Goal: Ask a question: Seek information or help from site administrators or community

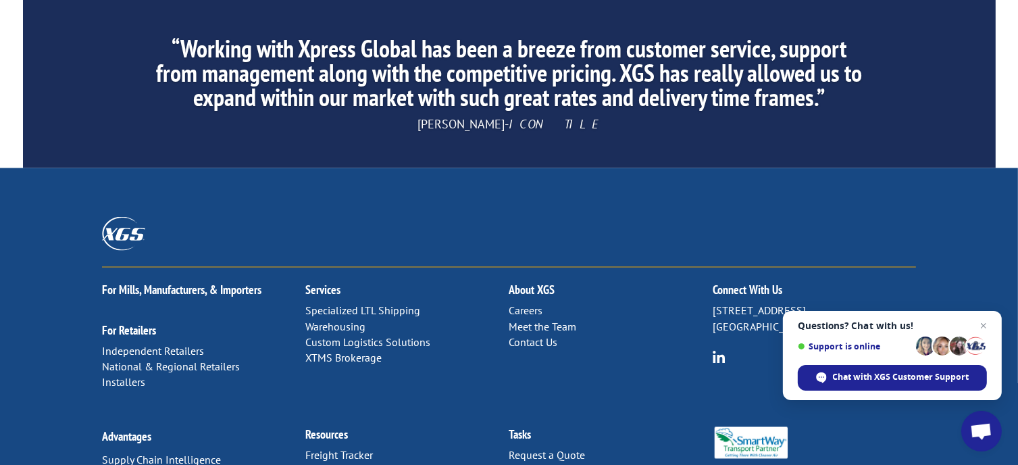
scroll to position [2208, 0]
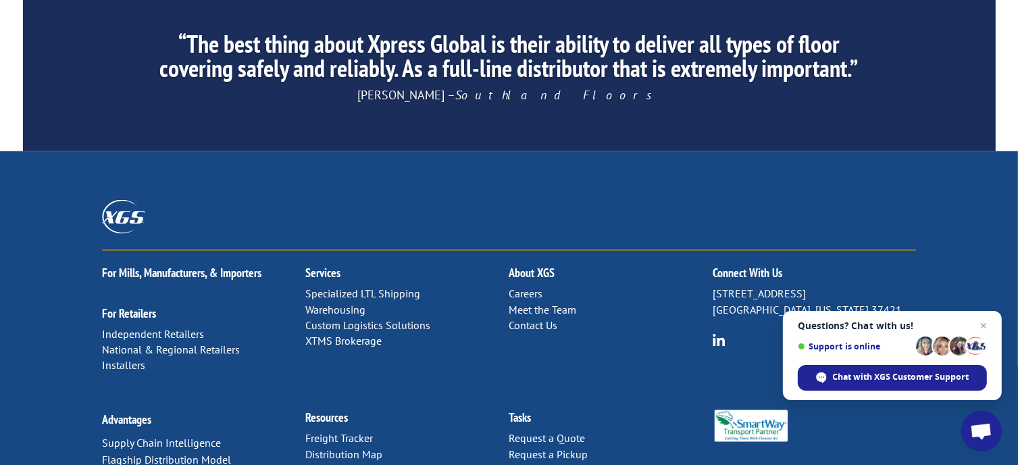
click at [530, 318] on link "Contact Us" at bounding box center [533, 325] width 49 height 14
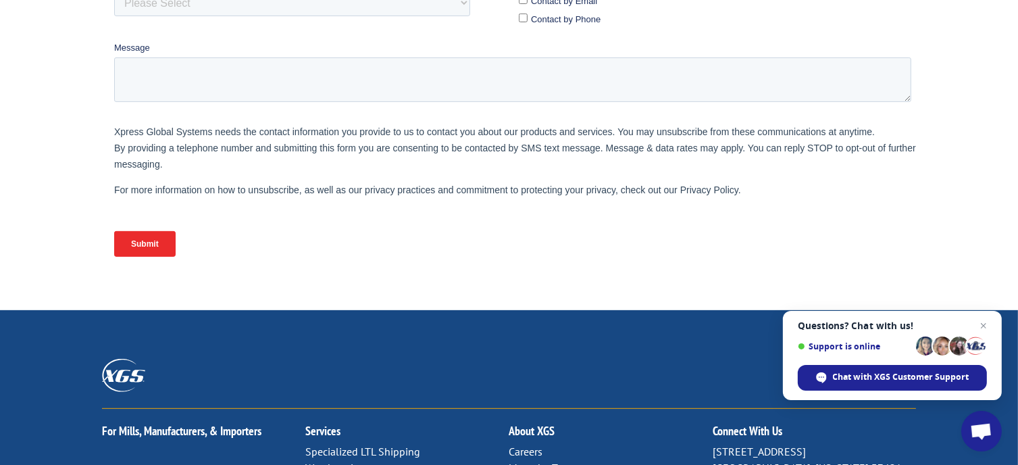
scroll to position [179, 0]
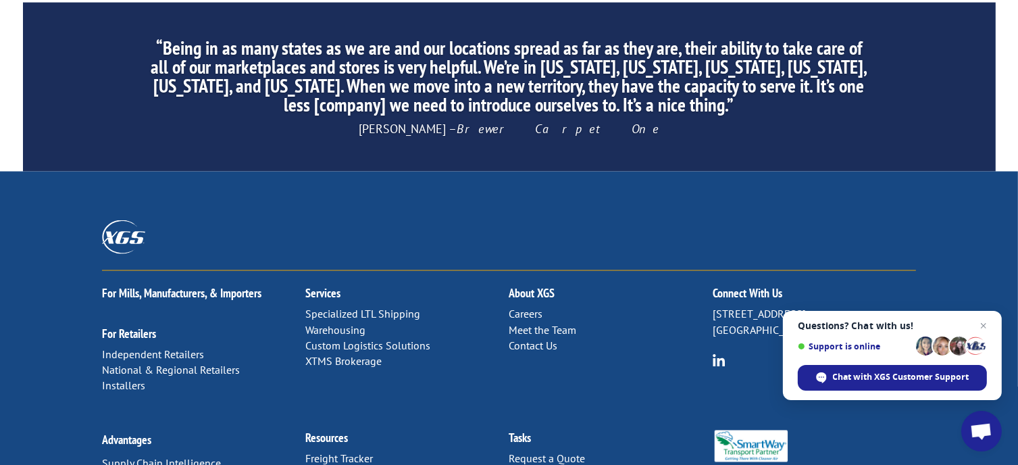
scroll to position [2208, 0]
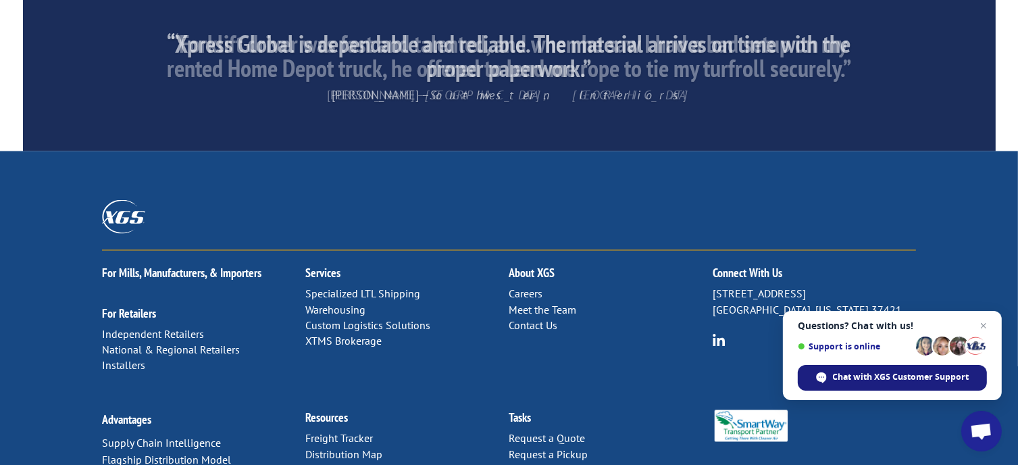
click at [857, 378] on span "Chat with XGS Customer Support" at bounding box center [901, 377] width 136 height 12
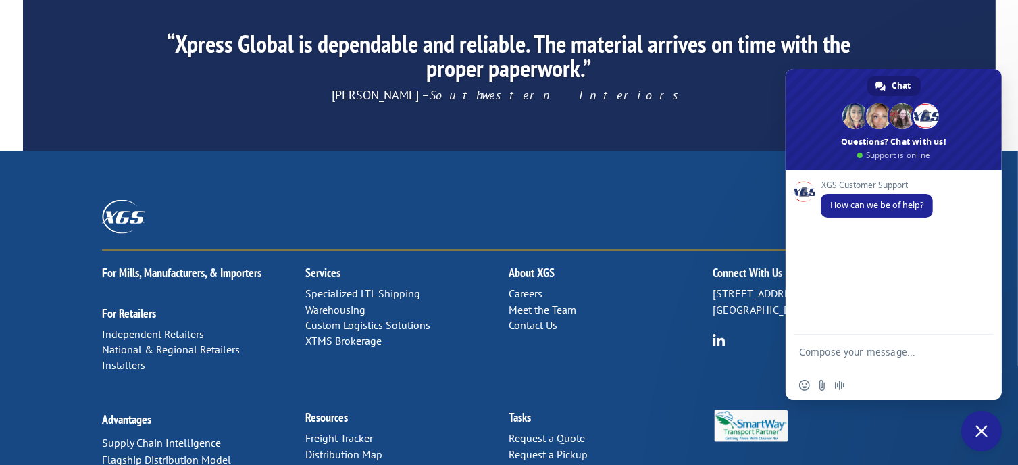
click at [870, 349] on textarea "Compose your message..." at bounding box center [878, 358] width 159 height 24
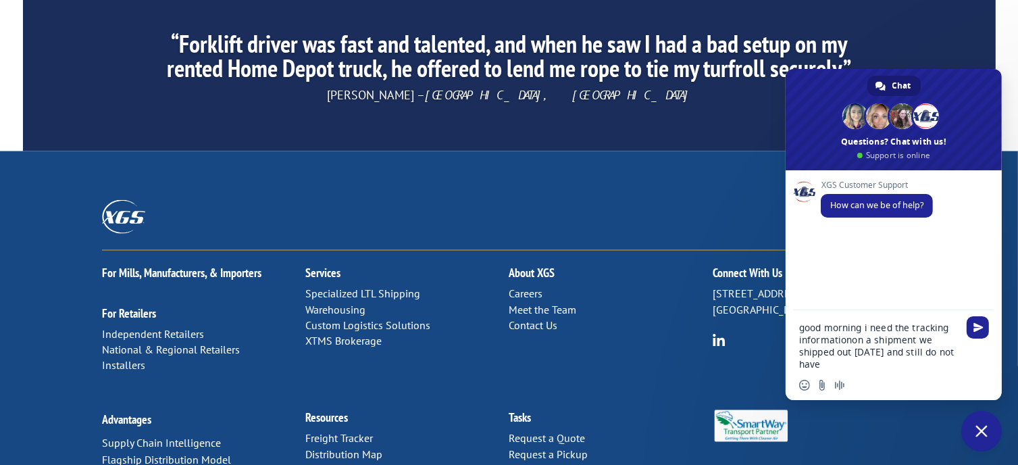
click at [850, 341] on textarea "good morning i need the tracking informationon a shipment we shipped out last T…" at bounding box center [878, 346] width 159 height 49
type textarea "good morning i need the tracking information on a shipment we shipped out last …"
click at [982, 328] on span "Send" at bounding box center [978, 327] width 10 height 10
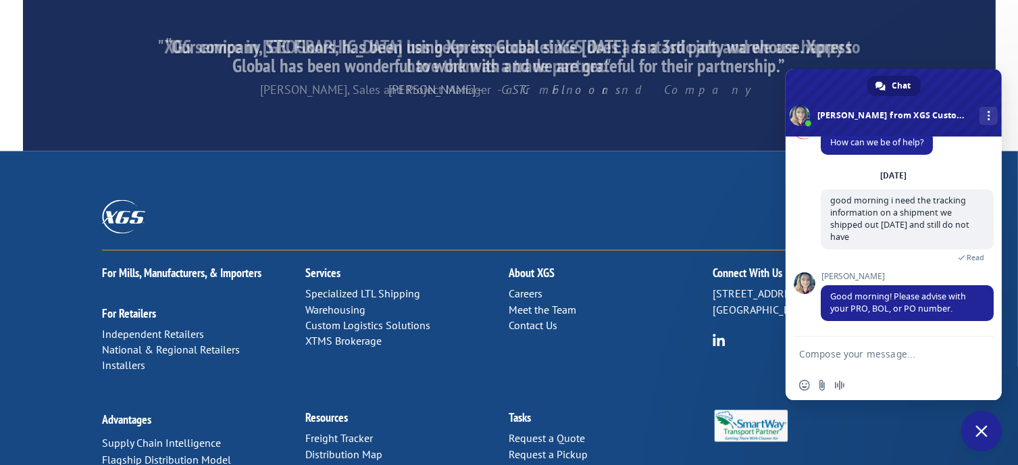
scroll to position [32, 0]
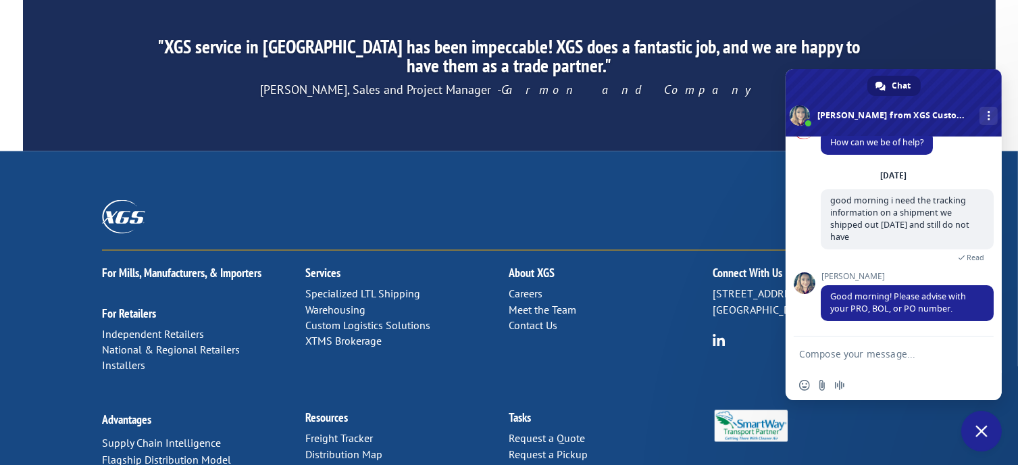
click at [889, 350] on textarea "Compose your message..." at bounding box center [878, 354] width 159 height 12
type textarea "w"
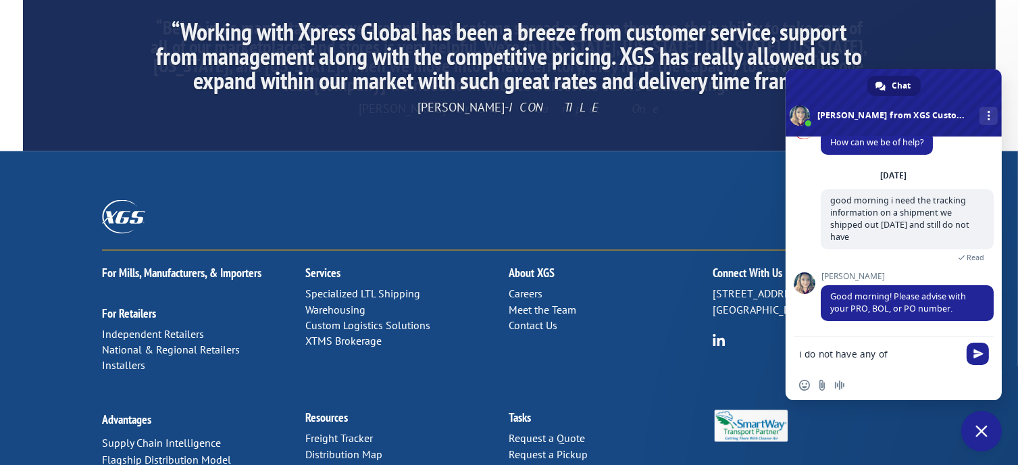
type textarea "i do not have any of those"
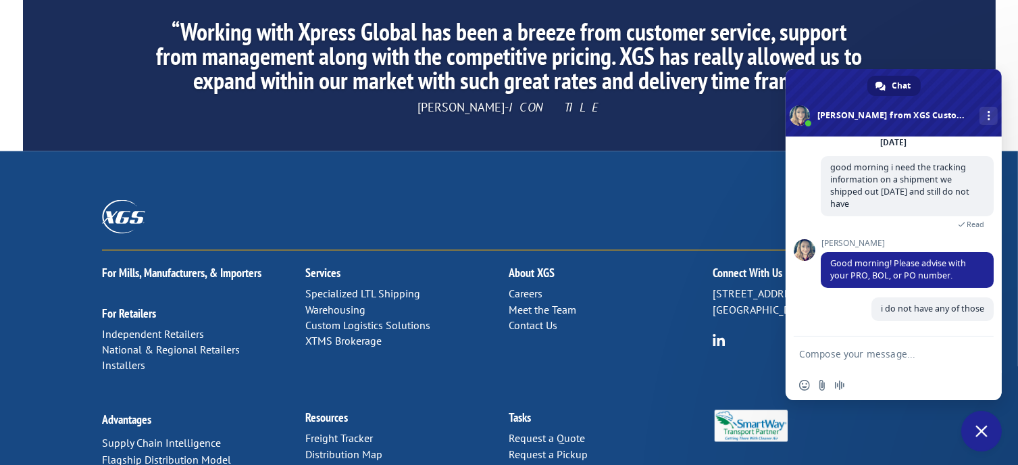
scroll to position [66, 0]
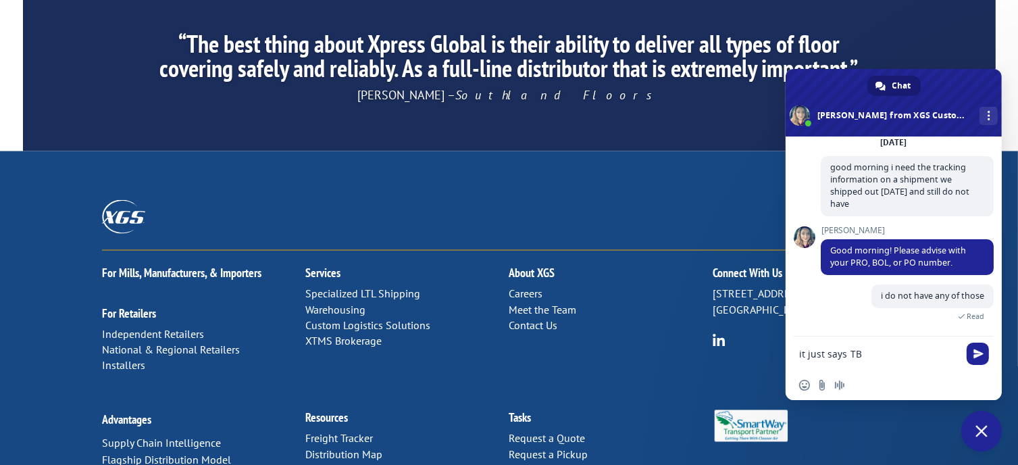
type textarea "it just says TBD"
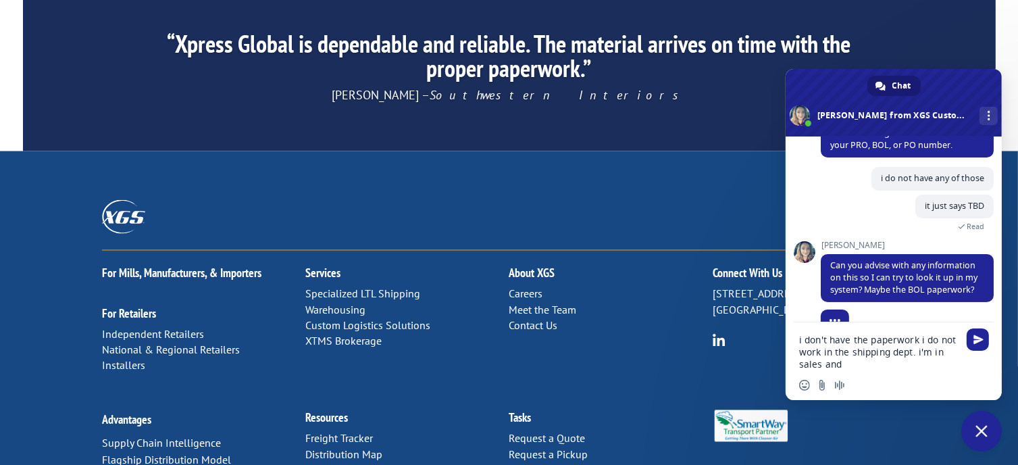
scroll to position [220, 0]
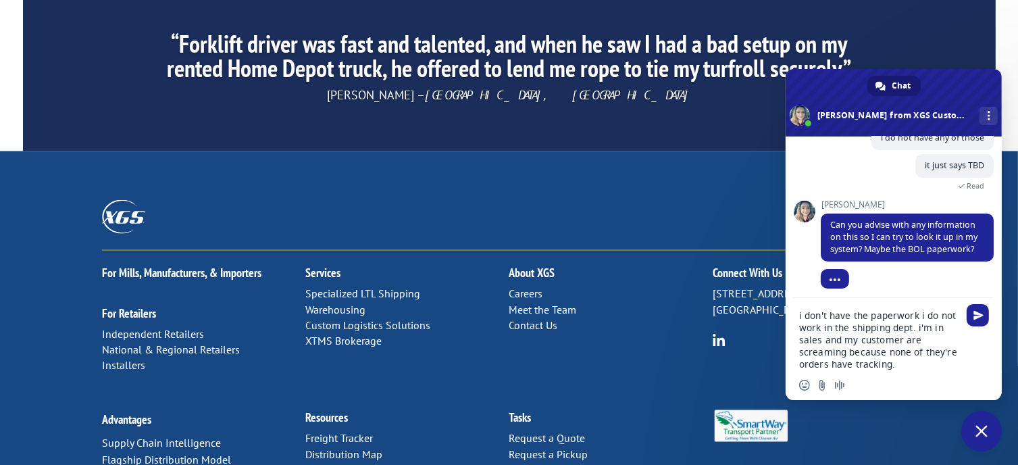
click at [913, 364] on textarea "i don't have the paperwork i do not work in the shipping dept. i'm in sales and…" at bounding box center [878, 339] width 159 height 61
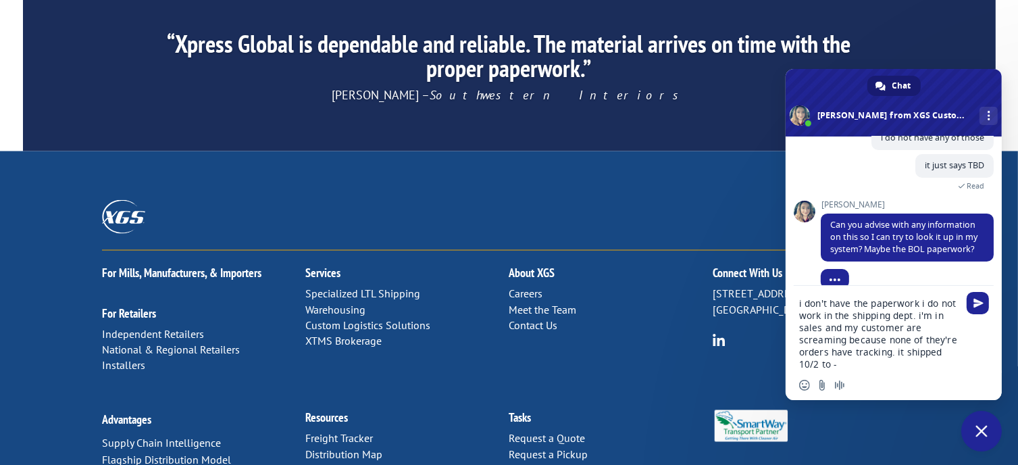
paste textarea "FSG AUSTIN 610 WEST POWELL LN. AUSTIN TX 78753"
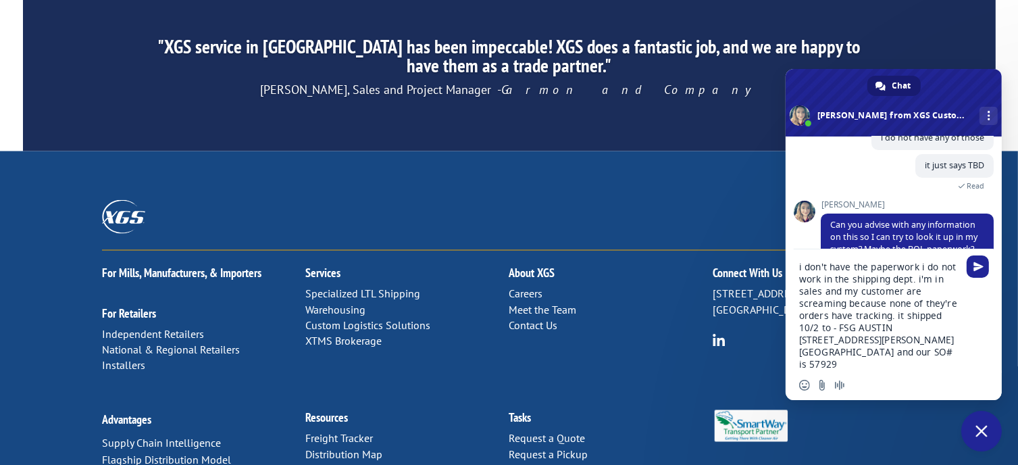
type textarea "i don't have the paperwork i do not work in the shipping dept. i'm in sales and…"
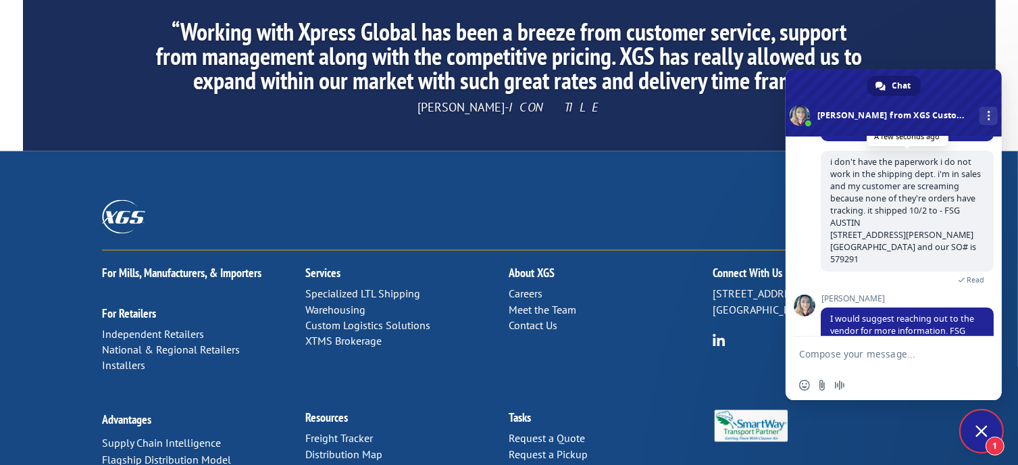
scroll to position [413, 0]
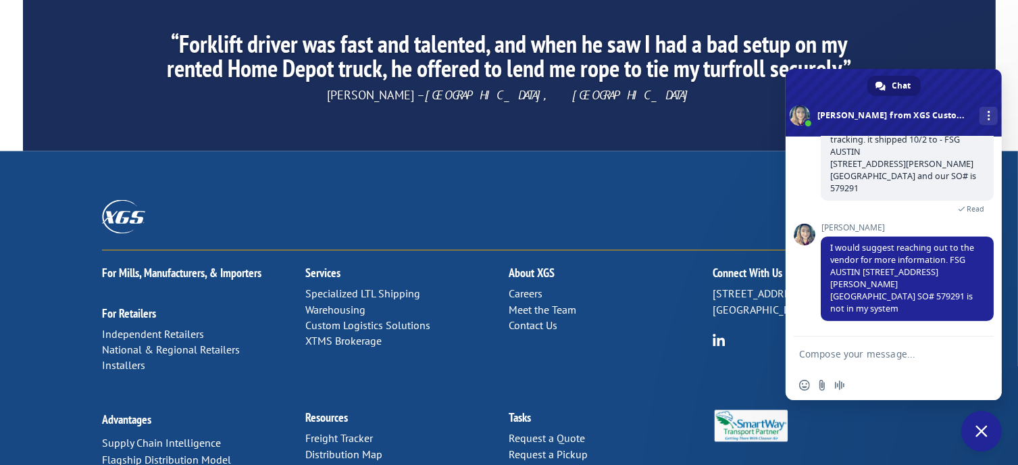
click at [869, 353] on textarea "Compose your message..." at bounding box center [878, 354] width 159 height 12
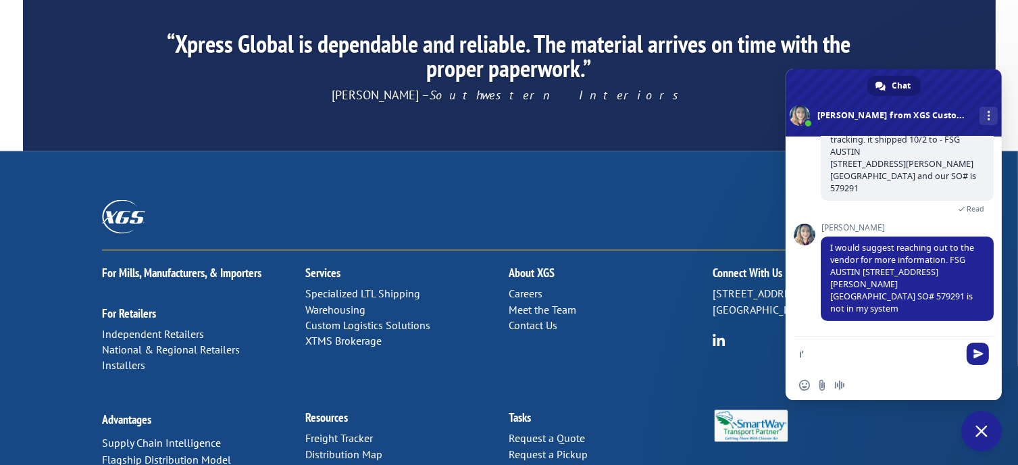
type textarea "i"
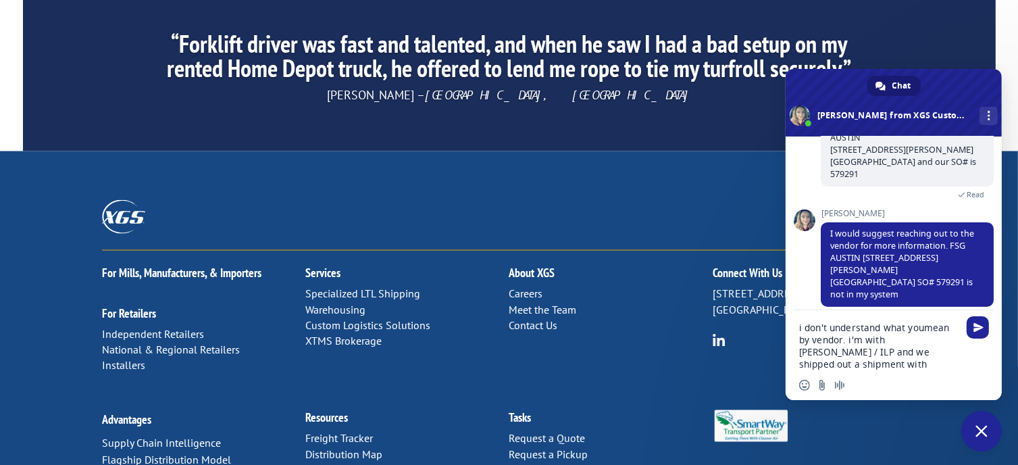
scroll to position [465, 0]
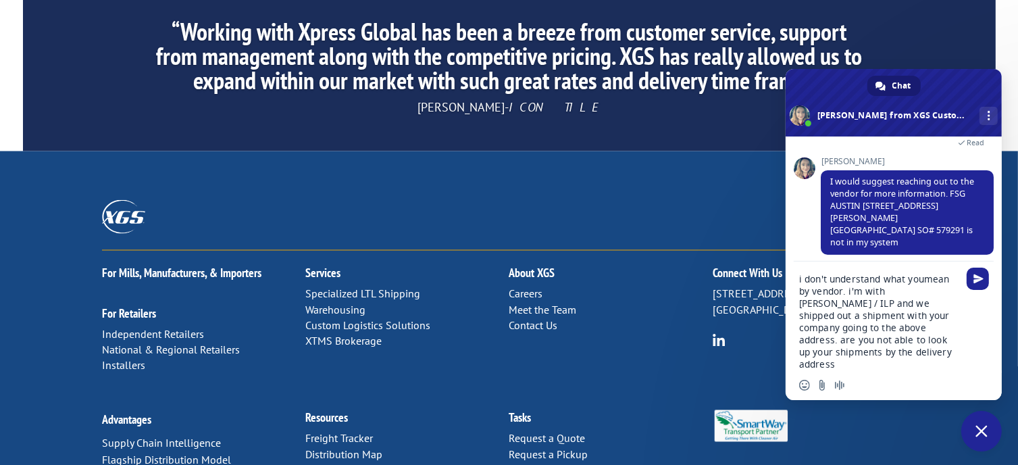
type textarea "i don't understand what youmean by vendor. i'm with ILLUMUS / ILP and we shippe…"
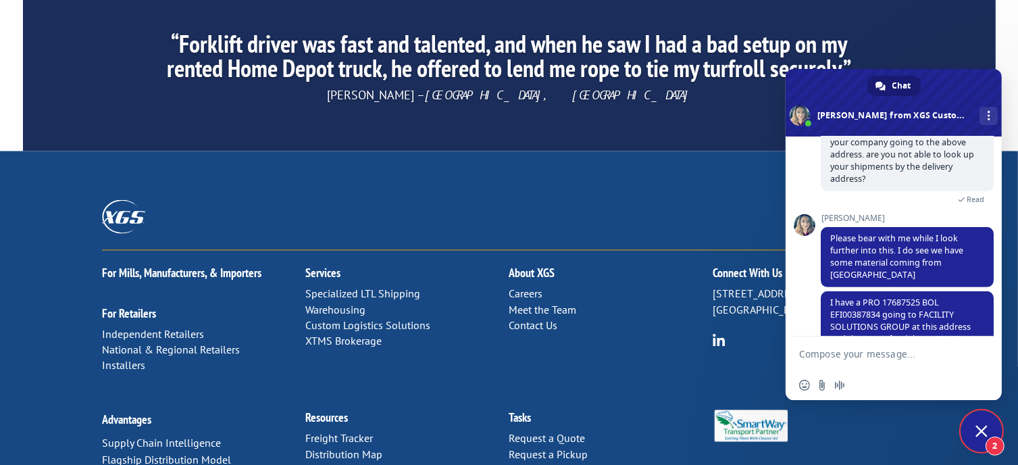
scroll to position [785, 0]
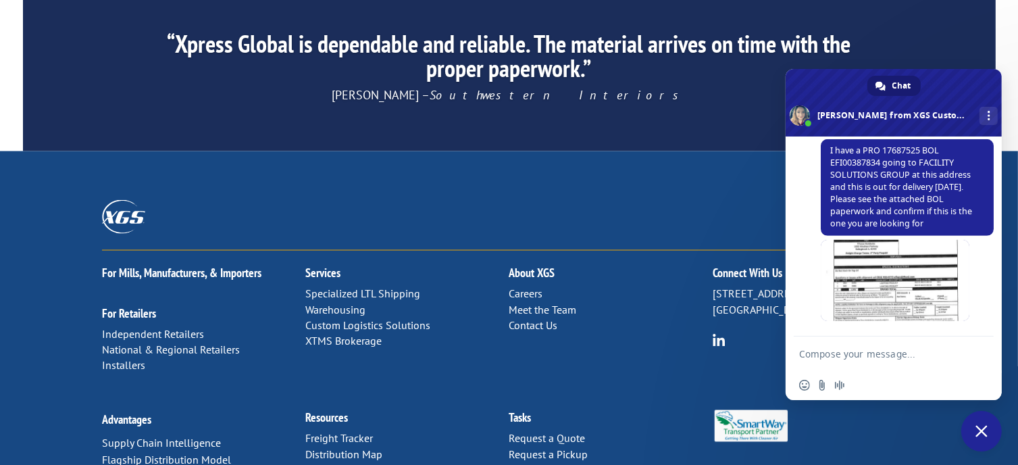
click at [819, 264] on div "XGS Customer Support How can we be of help? Friday, 10 October good morning i n…" at bounding box center [894, 236] width 216 height 200
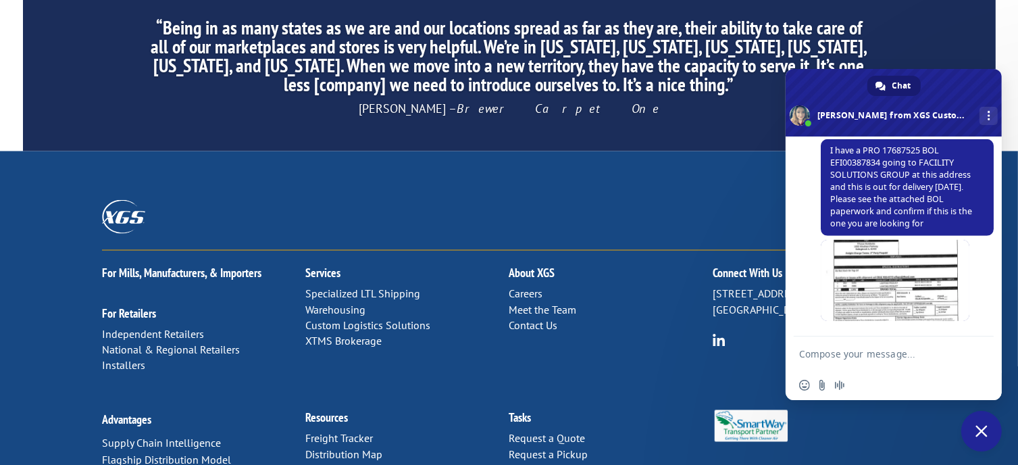
click at [857, 352] on textarea "Compose your message..." at bounding box center [878, 354] width 159 height 12
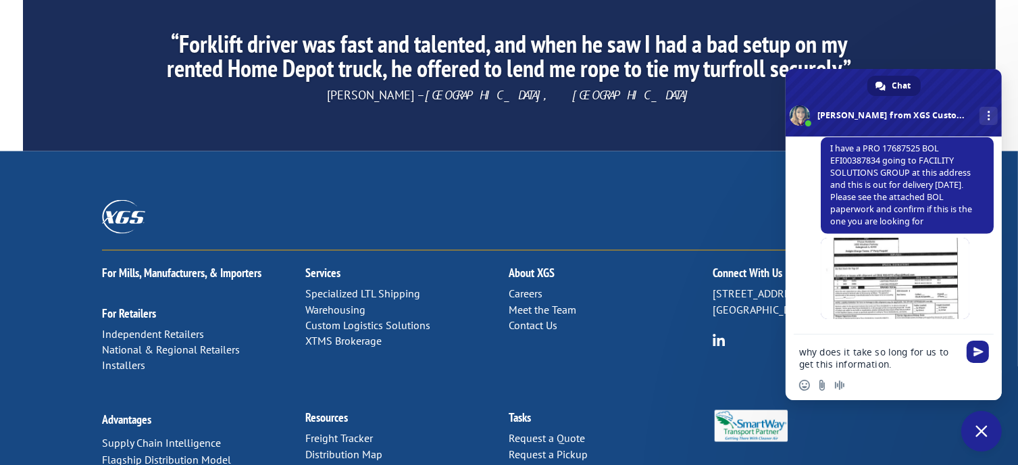
scroll to position [813, 0]
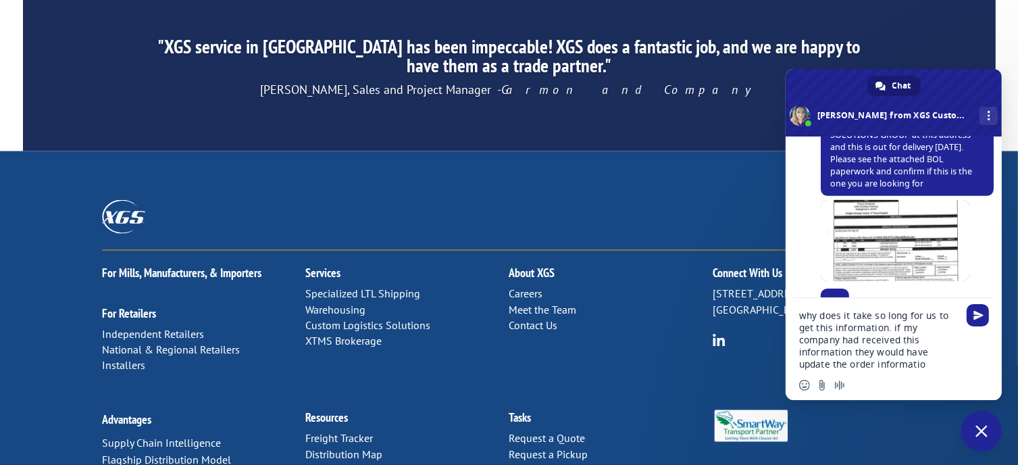
type textarea "why does it take so long for us to get this information. if my company had rece…"
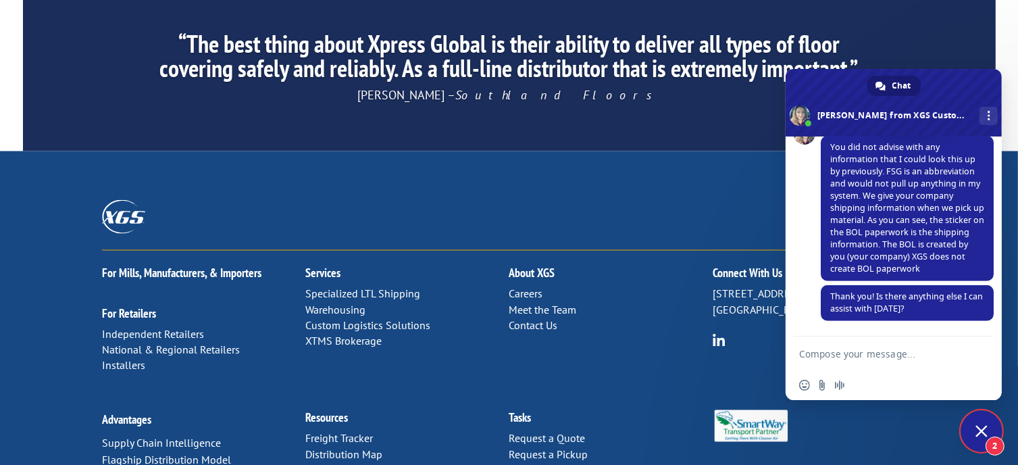
scroll to position [1084, 0]
click at [854, 355] on textarea "Compose your message..." at bounding box center [878, 354] width 159 height 12
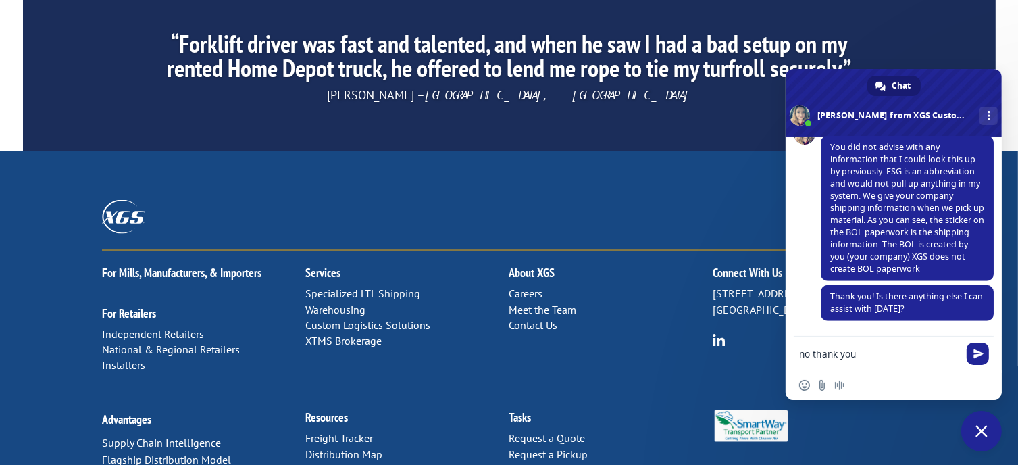
type textarea "no thank you"
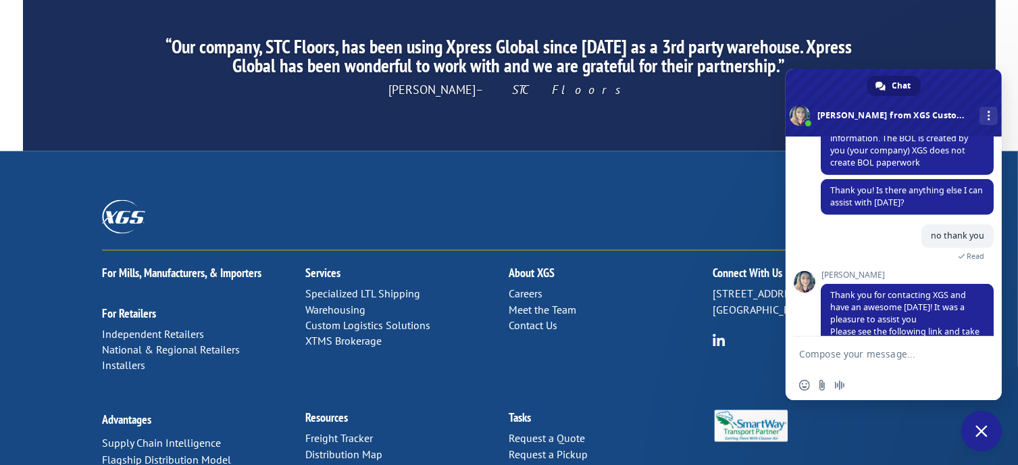
scroll to position [1241, 0]
